Goal: Information Seeking & Learning: Learn about a topic

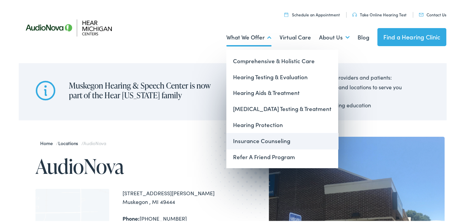
click at [259, 140] on link "Insurance Counseling" at bounding box center [282, 140] width 112 height 16
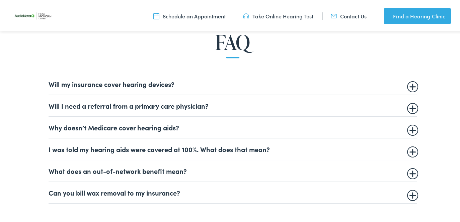
scroll to position [401, 0]
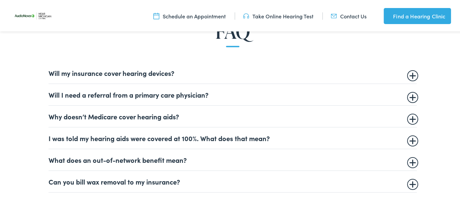
click at [410, 118] on summary "Why doesn’t Medicare cover hearing aids?" at bounding box center [233, 115] width 368 height 8
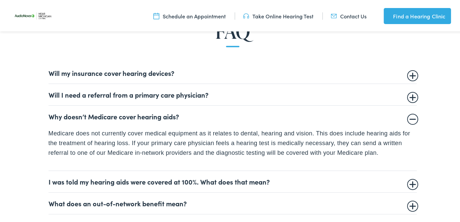
scroll to position [368, 0]
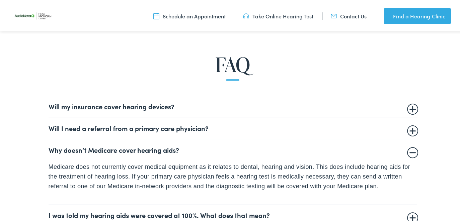
click at [410, 107] on summary "Will my insurance cover hearing devices?" at bounding box center [233, 105] width 368 height 8
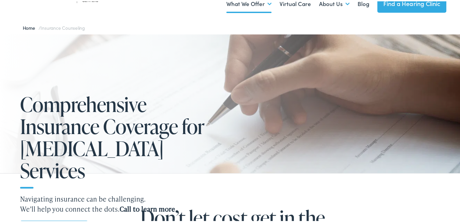
scroll to position [0, 0]
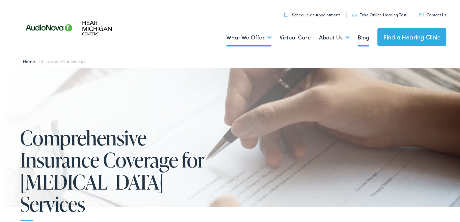
click at [358, 36] on link "Blog" at bounding box center [363, 36] width 12 height 25
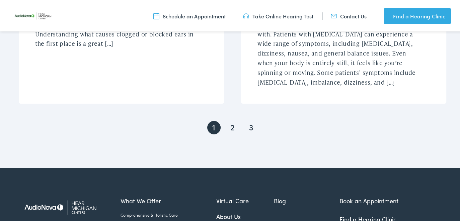
scroll to position [1371, 0]
